Goal: Task Accomplishment & Management: Complete application form

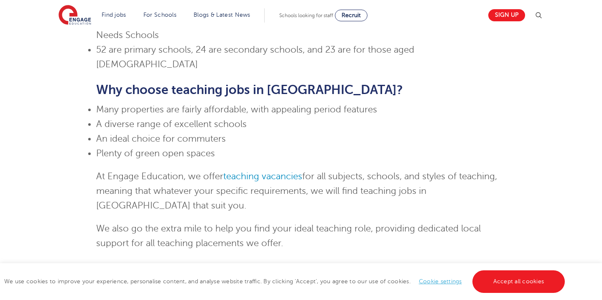
scroll to position [598, 0]
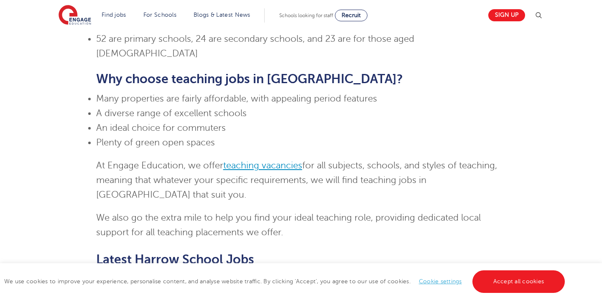
click at [261, 161] on link "teaching vacancies" at bounding box center [262, 166] width 79 height 10
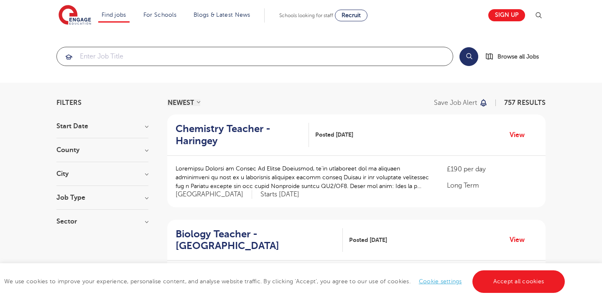
click at [201, 53] on input "search" at bounding box center [255, 56] width 396 height 18
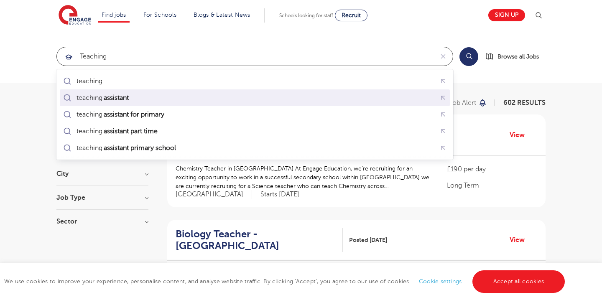
click at [156, 99] on div "teaching assistant" at bounding box center [254, 98] width 387 height 13
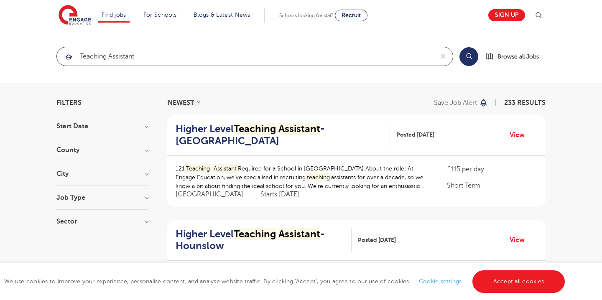
type input "teaching assistant"
click at [130, 173] on h3 "City" at bounding box center [102, 174] width 92 height 7
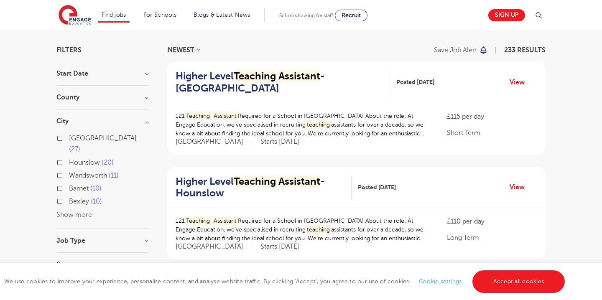
scroll to position [53, 0]
click at [84, 211] on button "Show more" at bounding box center [74, 215] width 36 height 8
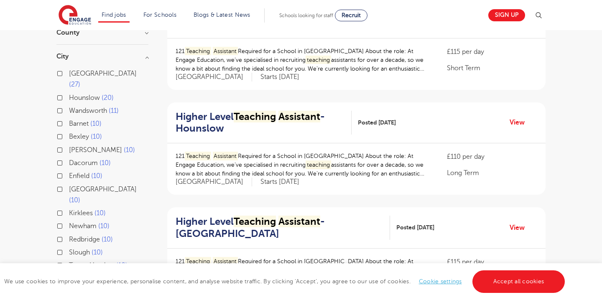
scroll to position [114, 0]
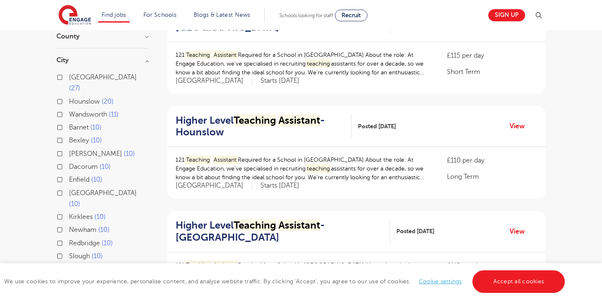
click at [83, 150] on span "Brent" at bounding box center [95, 154] width 53 height 8
click at [74, 150] on input "Brent 10" at bounding box center [71, 152] width 5 height 5
checkbox input "true"
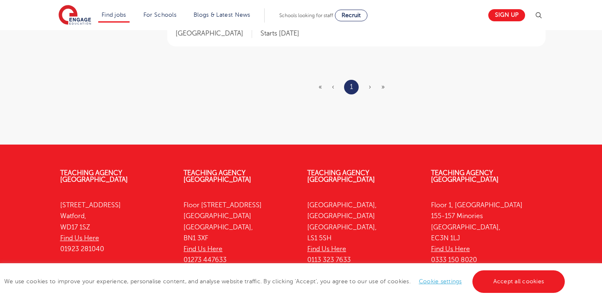
scroll to position [1113, 0]
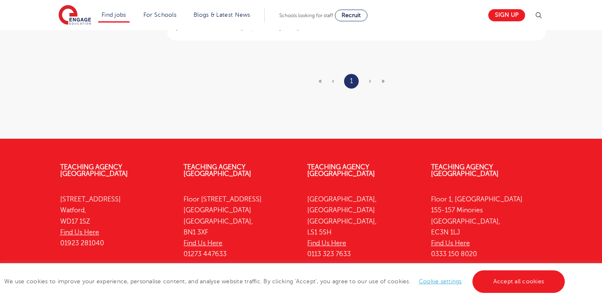
click at [370, 80] on span "›" at bounding box center [370, 81] width 3 height 8
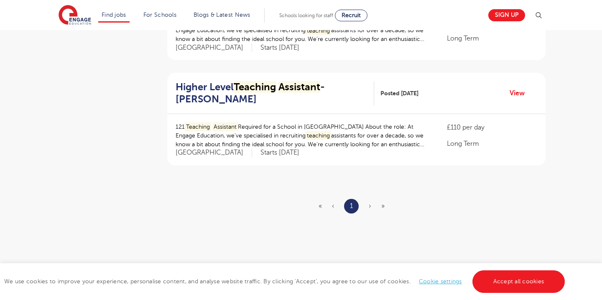
scroll to position [994, 0]
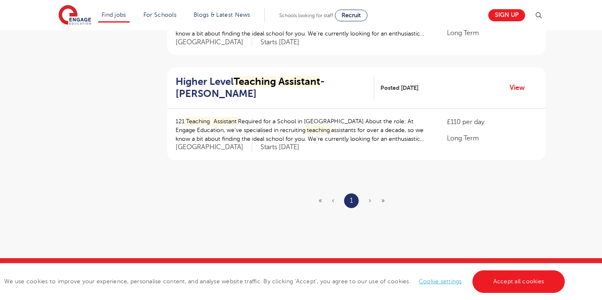
click at [367, 197] on ul "« ‹ 1 › »" at bounding box center [357, 201] width 76 height 15
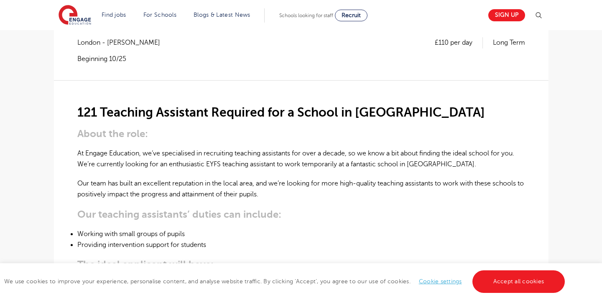
scroll to position [169, 0]
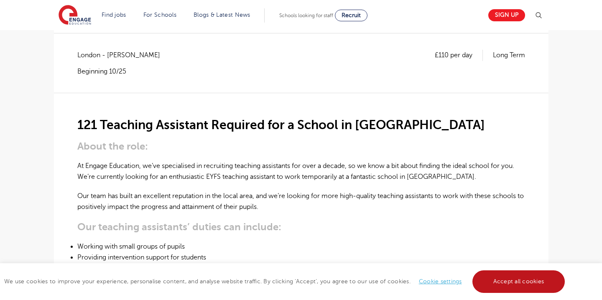
click at [504, 280] on link "Accept all cookies" at bounding box center [518, 281] width 93 height 23
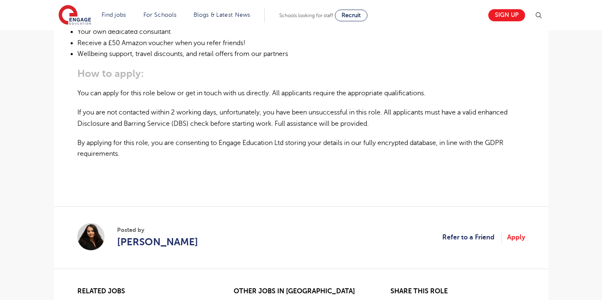
scroll to position [571, 0]
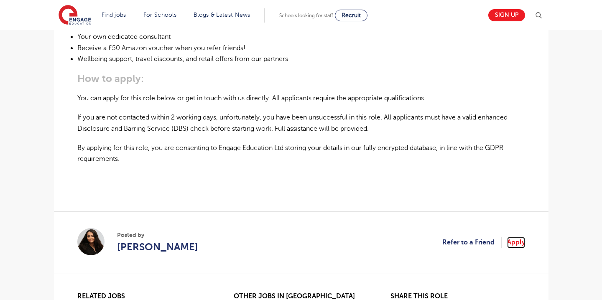
click at [524, 237] on link "Apply" at bounding box center [516, 242] width 18 height 11
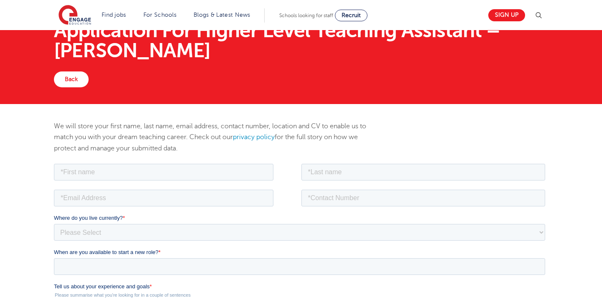
scroll to position [82, 0]
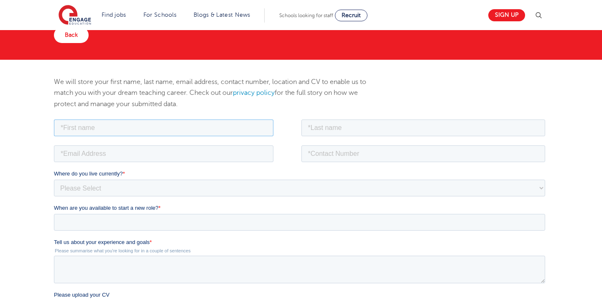
click at [221, 133] on input "text" at bounding box center [163, 127] width 219 height 17
type input "Nabeeha"
type input "Siddique"
type input "nabeehasiddique_@hotmail.co.uk"
type input "07557258140"
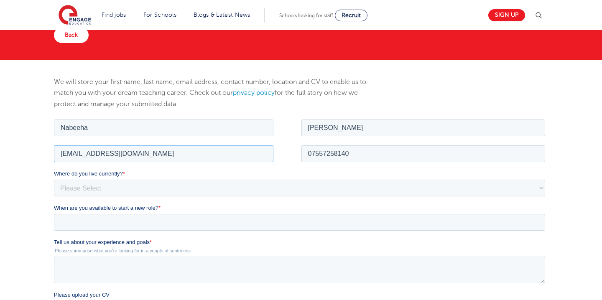
click at [179, 155] on input "nabeehasiddique_@hotmail.co.uk" at bounding box center [163, 153] width 219 height 17
type input "nabeehasiddique@googlemail.com"
click at [171, 190] on select "Please Select UK Canada Ireland Australia New Zealand Europe USA South Africa J…" at bounding box center [299, 187] width 491 height 17
select select "UK"
click at [54, 179] on select "Please Select UK Canada Ireland Australia New Zealand Europe USA South Africa J…" at bounding box center [299, 187] width 491 height 17
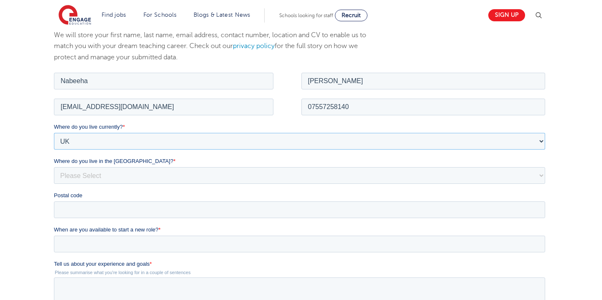
scroll to position [138, 0]
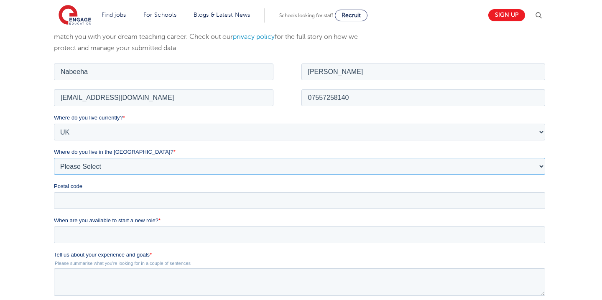
click at [174, 165] on select "Please Select Overseas Barnsley Bedfordshire Berkshire Bournemouth Bracknell Fo…" at bounding box center [299, 166] width 491 height 17
select select "London"
click at [54, 158] on select "Please Select Overseas Barnsley Bedfordshire Berkshire Bournemouth Bracknell Fo…" at bounding box center [299, 166] width 491 height 17
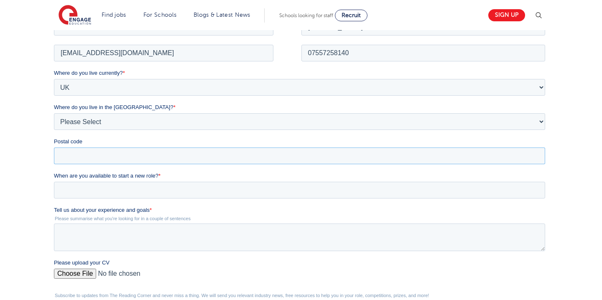
click at [180, 158] on input "Postal code" at bounding box center [299, 155] width 491 height 17
type input "HA8 6SY"
click at [177, 198] on fieldset "When are you available to start a new role? *" at bounding box center [301, 188] width 494 height 34
click at [178, 193] on input "When are you available to start a new role? *" at bounding box center [299, 189] width 491 height 17
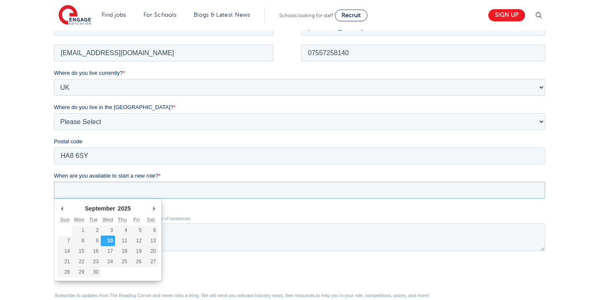
click at [178, 193] on input "When are you available to start a new role? *" at bounding box center [299, 189] width 491 height 17
type div "2025-09-10"
type input "2025/09/10"
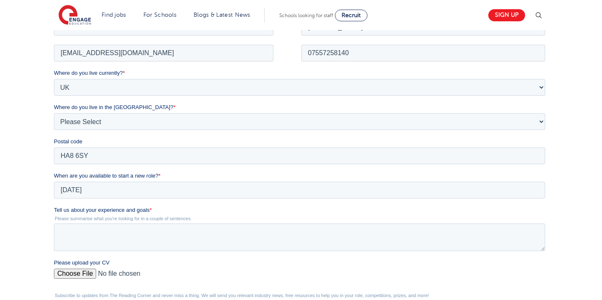
scroll to position [237, 0]
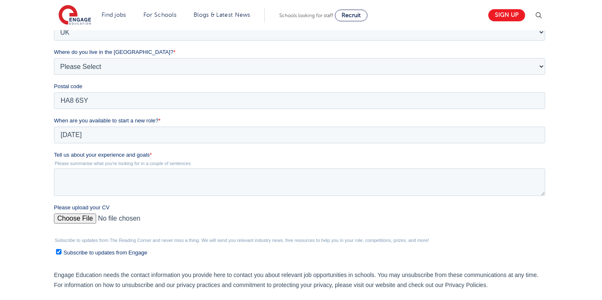
click at [164, 168] on div "Tell us about your experience and goals * Please summarise what you're looking …" at bounding box center [301, 173] width 494 height 45
click at [164, 179] on textarea "Tell us about your experience and goals *" at bounding box center [299, 182] width 491 height 28
type textarea "i"
type textarea "I"
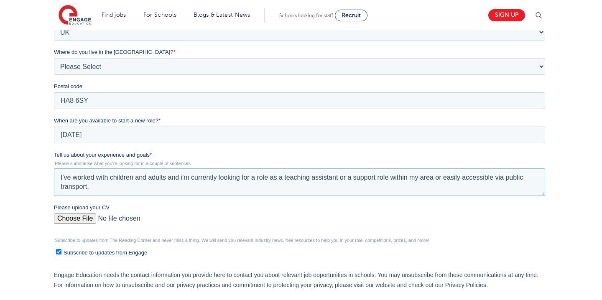
click at [109, 179] on textarea "I've worked with children and adults and i'm currently looking for a role as a …" at bounding box center [299, 182] width 491 height 28
type textarea "I've worked with both children and adults and i'm currently looking for a role …"
click at [82, 216] on input "Please upload your CV" at bounding box center [299, 222] width 491 height 17
type input "C:\fakepath\Nabeeha Siddique (CV).docx"
click at [57, 254] on input "Subscribe to updates from Engage" at bounding box center [58, 251] width 5 height 5
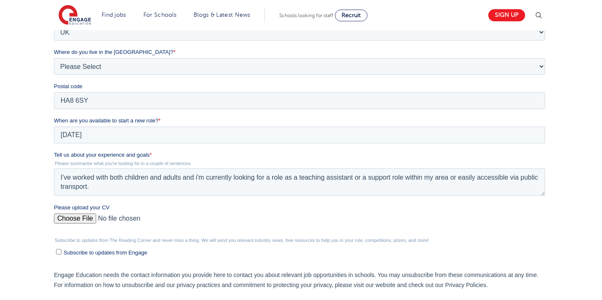
checkbox input "false"
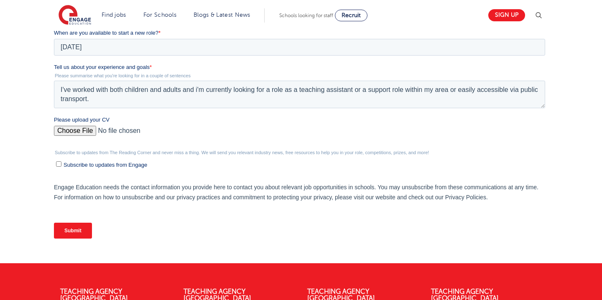
scroll to position [326, 0]
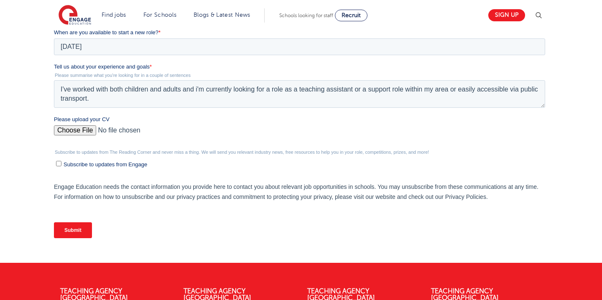
click at [61, 235] on input "Submit" at bounding box center [73, 230] width 38 height 16
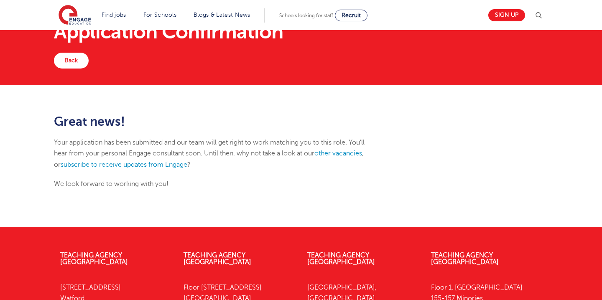
scroll to position [37, 0]
